Goal: Complete application form

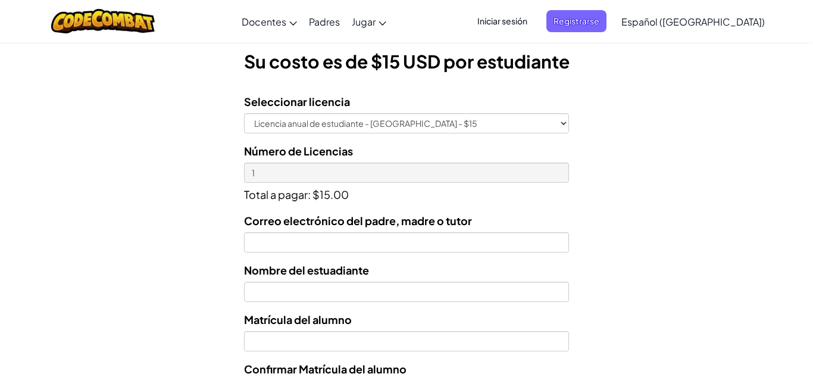
scroll to position [338, 0]
click at [344, 244] on input "Correo electrónico del padre, madre o tutor" at bounding box center [406, 242] width 325 height 20
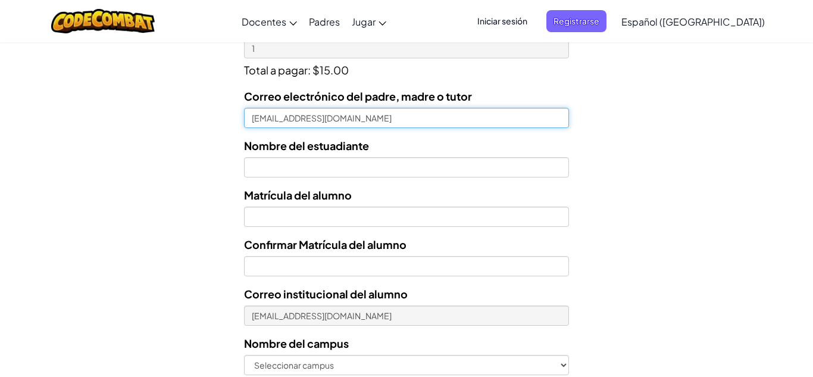
scroll to position [461, 0]
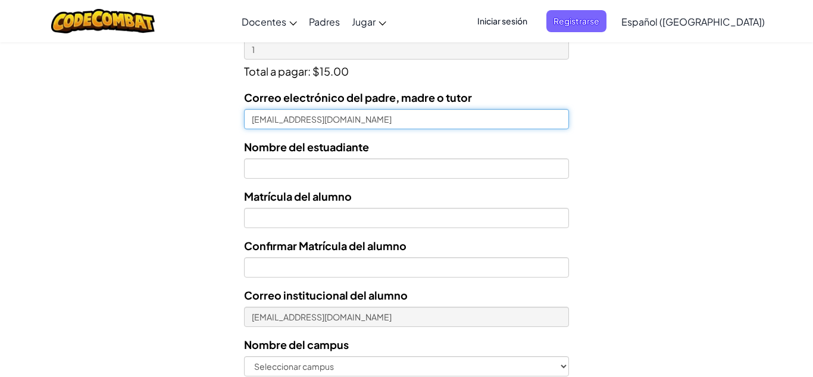
type input "[EMAIL_ADDRESS][DOMAIN_NAME]"
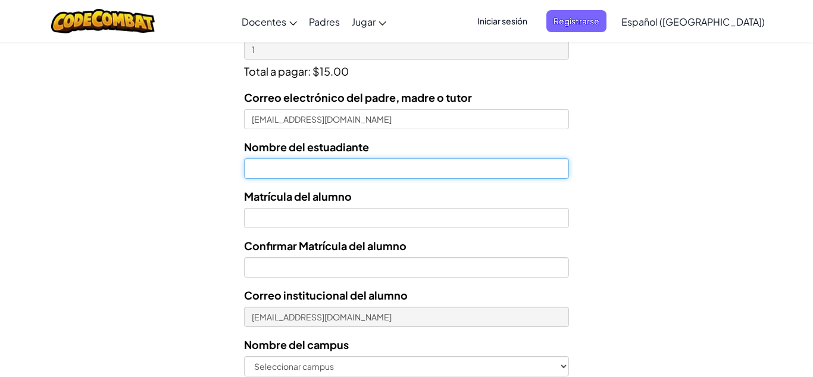
click at [312, 171] on input "text" at bounding box center [406, 168] width 325 height 20
type input "[PERSON_NAME] [PERSON_NAME]"
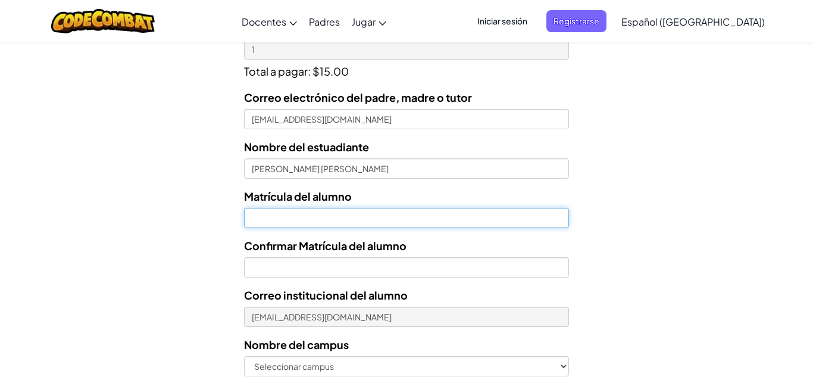
click at [296, 224] on input "Nombre del estuadiante" at bounding box center [406, 218] width 325 height 20
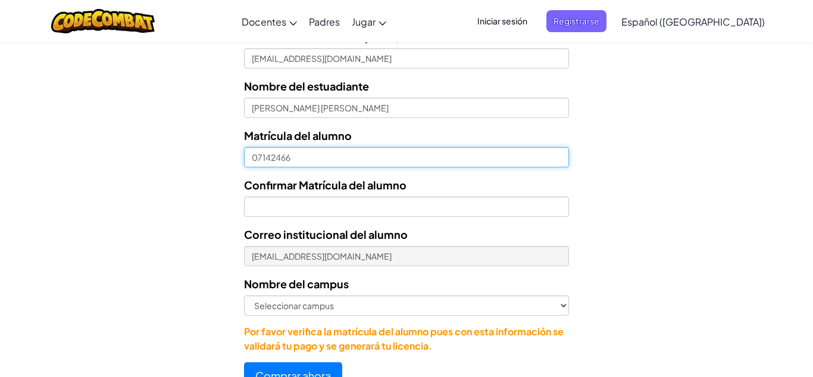
scroll to position [537, 0]
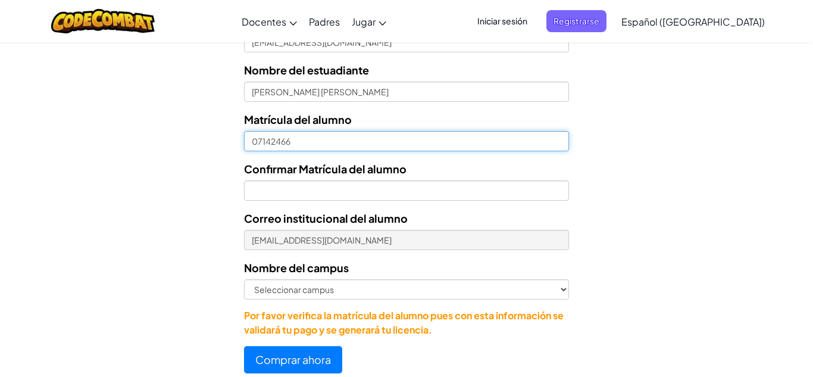
type input "07142466"
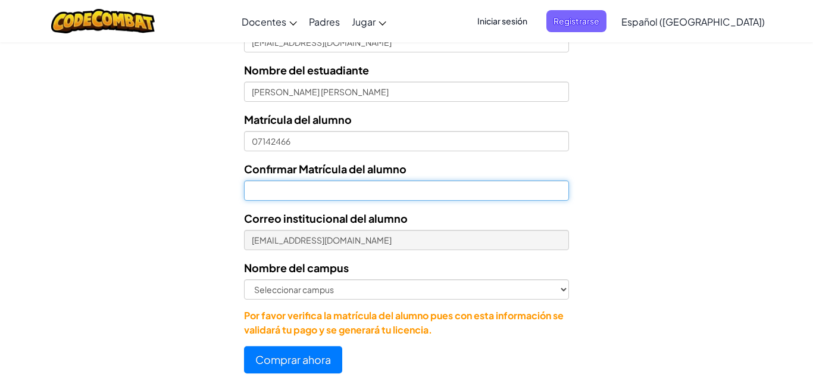
click at [373, 185] on input "Confirmar Matrícula del alumno" at bounding box center [406, 190] width 325 height 20
type input "07142466"
